Goal: Find contact information: Find contact information

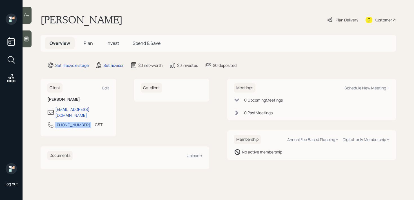
drag, startPoint x: 84, startPoint y: 121, endPoint x: 55, endPoint y: 121, distance: 28.7
click at [55, 121] on div "[PHONE_NUMBER] CST Currently 4:03 PM" at bounding box center [78, 126] width 62 height 10
copy div "[PHONE_NUMBER]"
